Goal: Find specific page/section: Find specific page/section

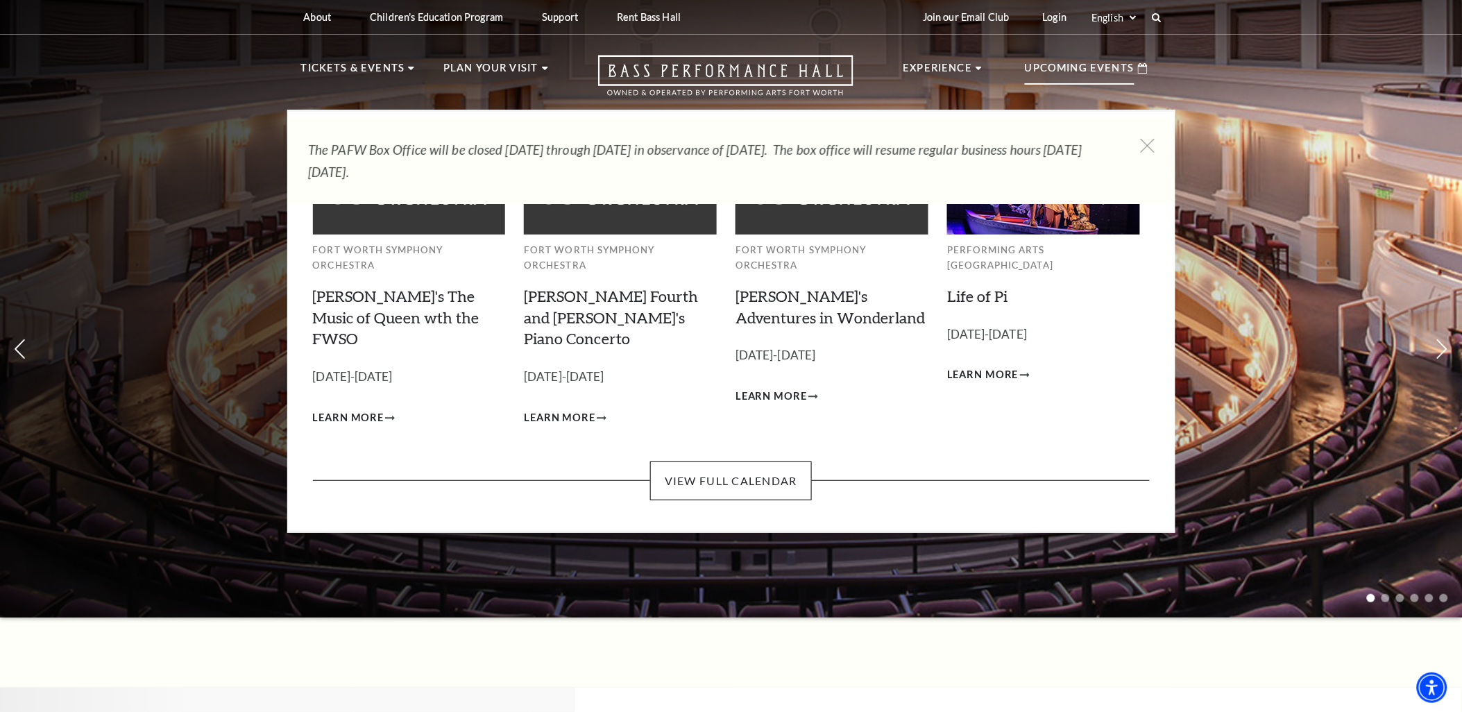
click at [1098, 65] on p "Upcoming Events" at bounding box center [1080, 72] width 110 height 25
click at [744, 461] on link "View Full Calendar" at bounding box center [731, 480] width 162 height 39
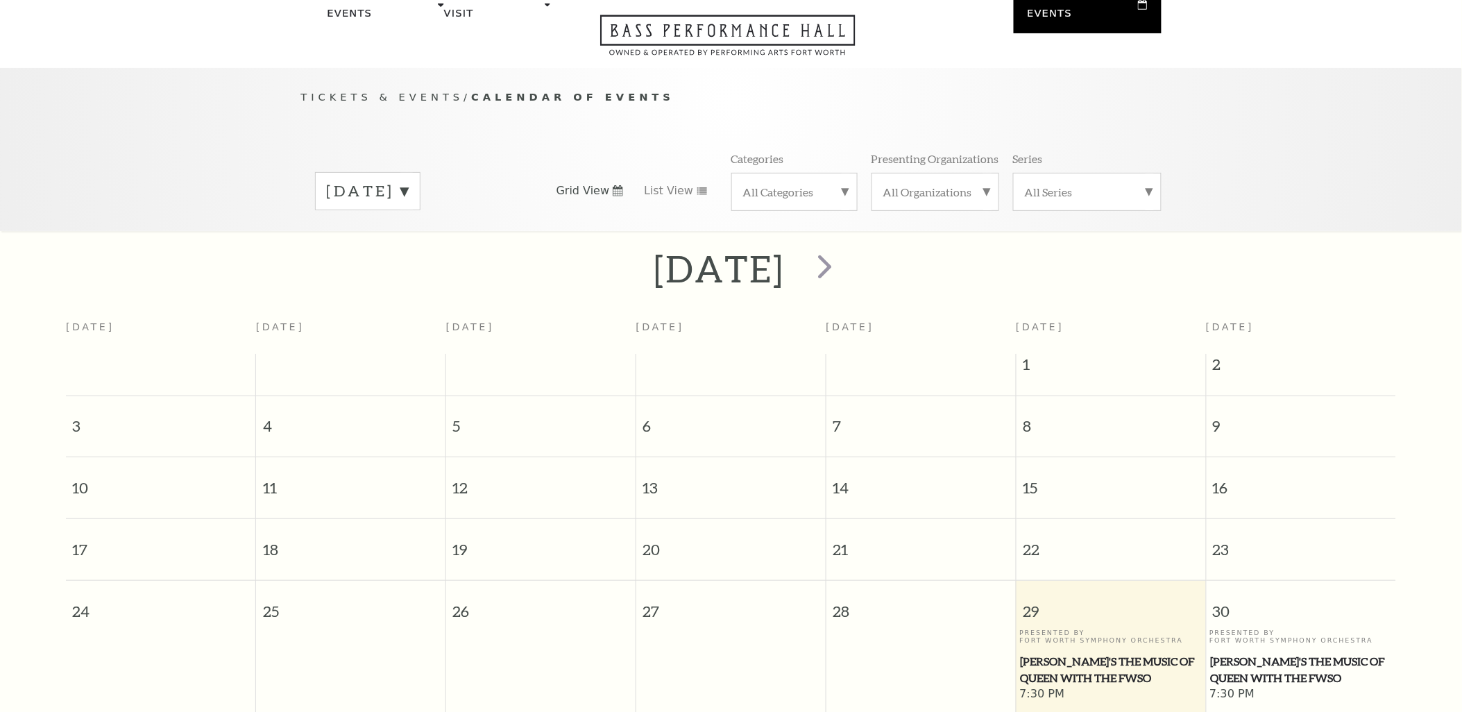
scroll to position [122, 0]
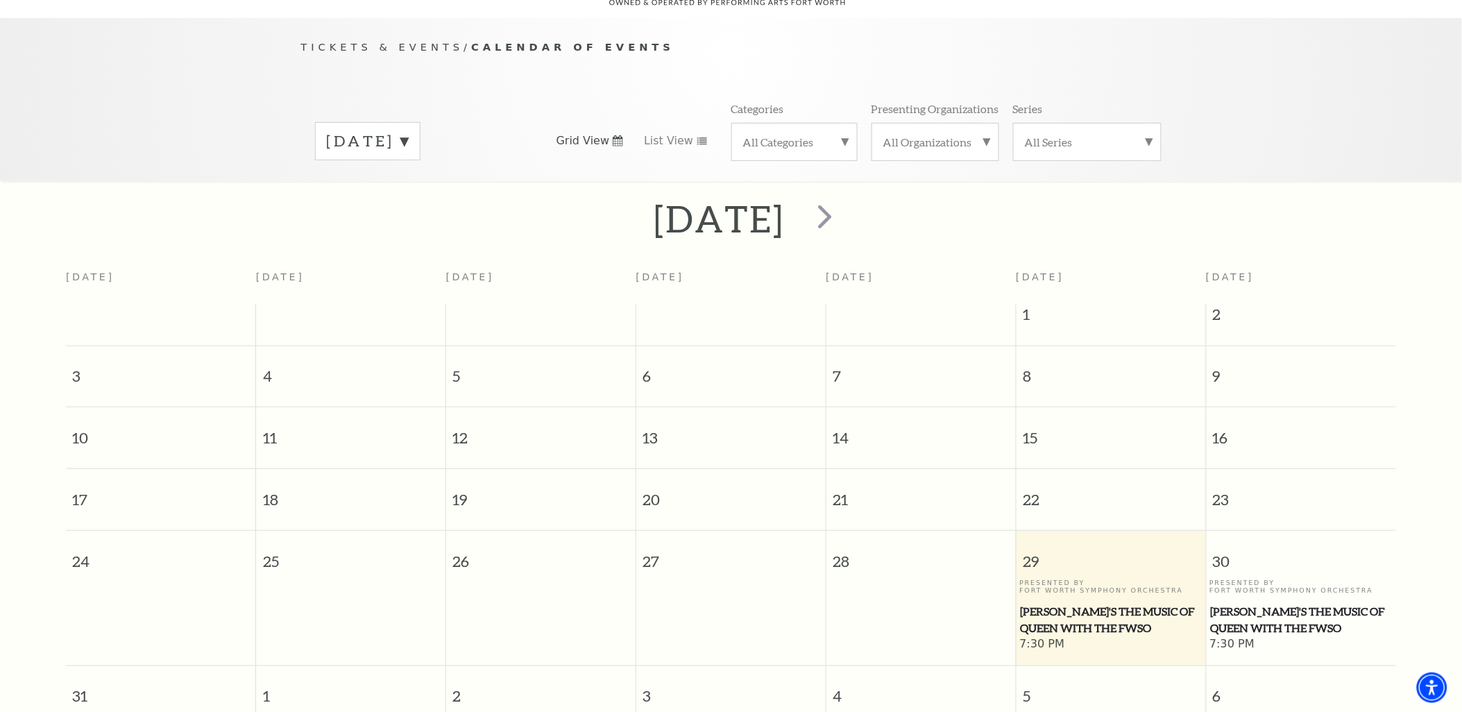
click at [409, 130] on label "[DATE]" at bounding box center [368, 141] width 82 height 22
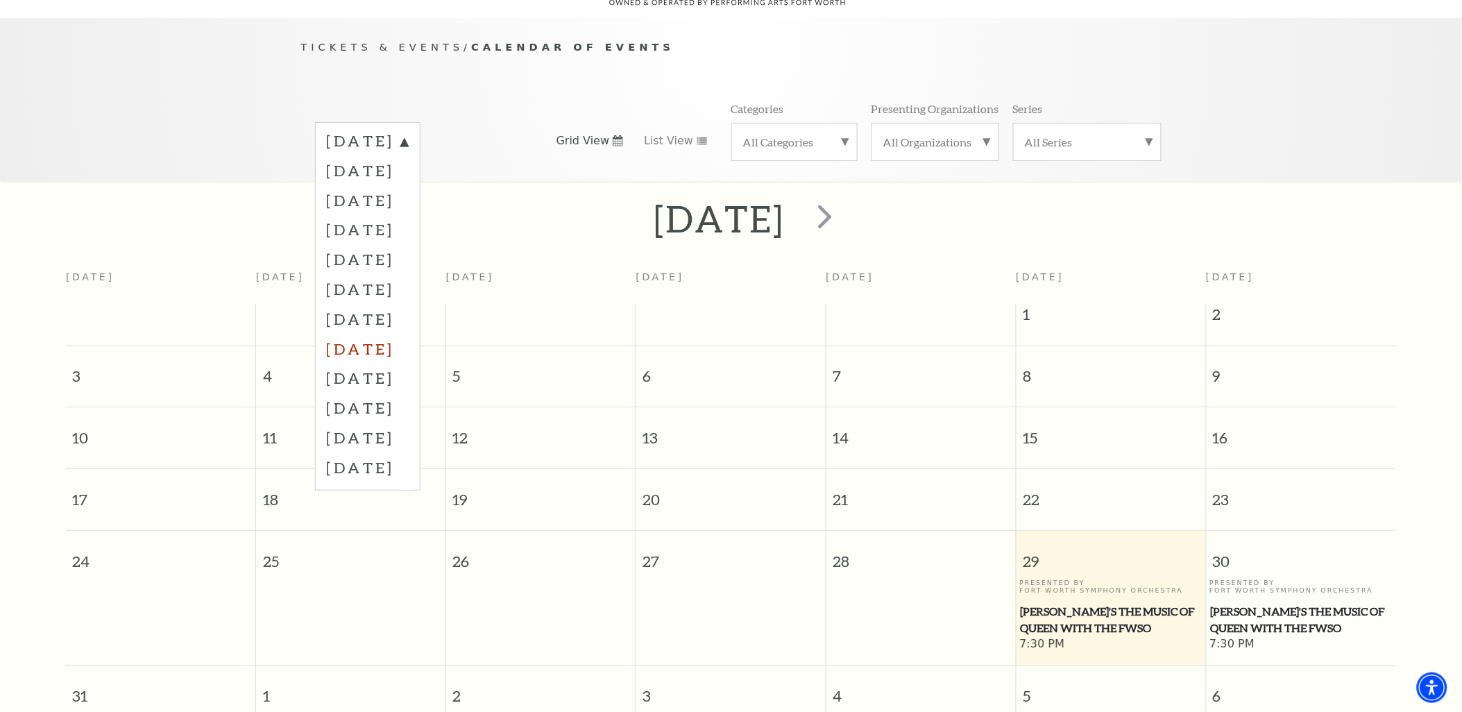
click at [405, 334] on label "[DATE]" at bounding box center [368, 349] width 82 height 30
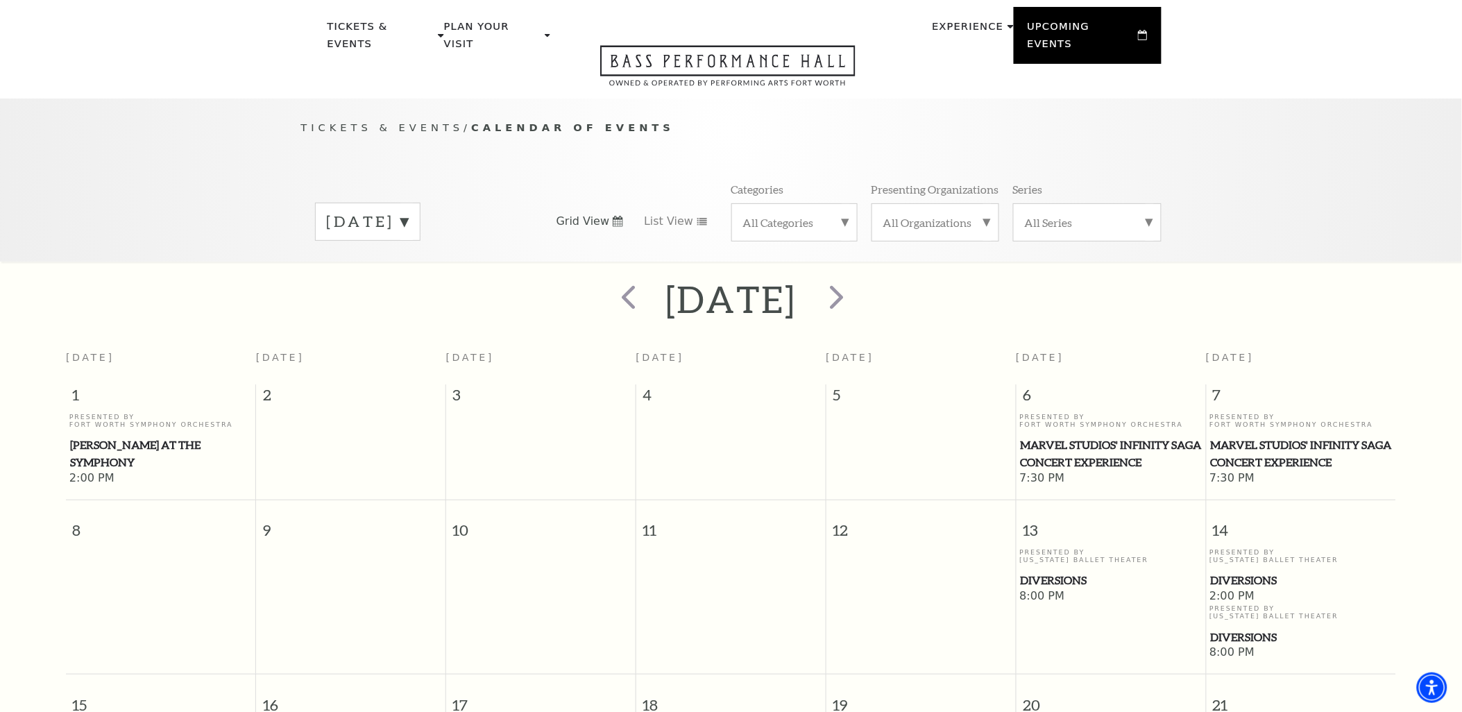
scroll to position [0, 0]
